Goal: Navigation & Orientation: Find specific page/section

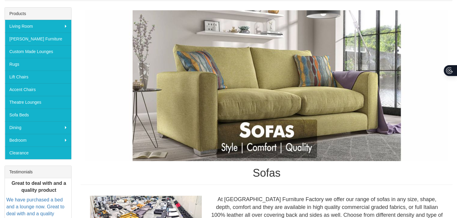
scroll to position [91, 0]
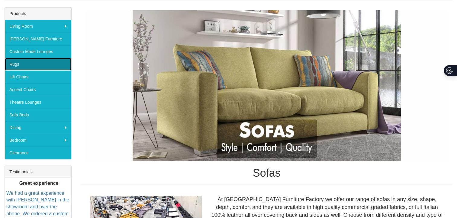
click at [17, 63] on link "Rugs" at bounding box center [38, 64] width 66 height 13
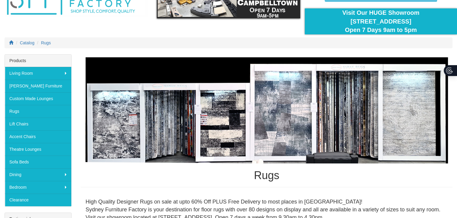
scroll to position [91, 0]
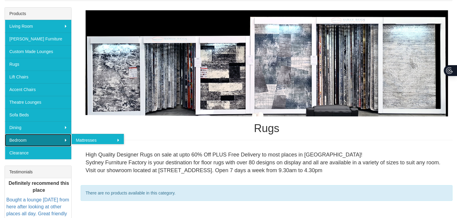
click at [63, 139] on link "Bedroom" at bounding box center [38, 140] width 66 height 13
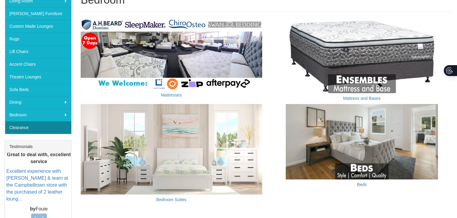
scroll to position [91, 0]
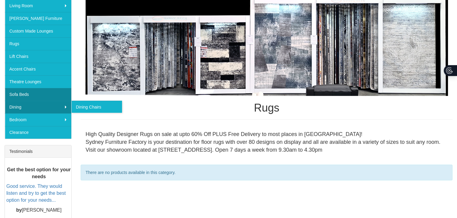
scroll to position [91, 0]
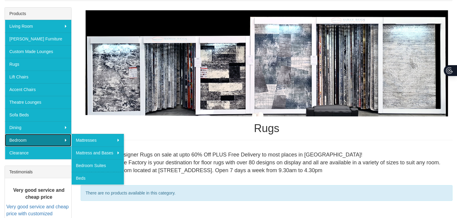
click at [41, 135] on link "Bedroom" at bounding box center [38, 140] width 66 height 13
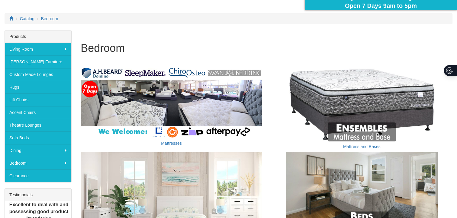
scroll to position [181, 0]
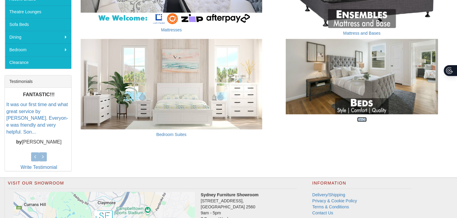
click at [363, 119] on link "Beds" at bounding box center [362, 119] width 10 height 5
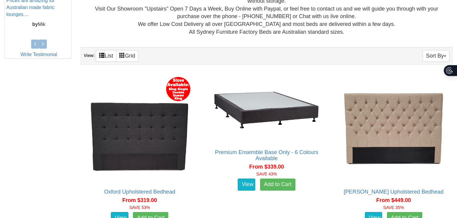
scroll to position [272, 0]
